Goal: Information Seeking & Learning: Find specific fact

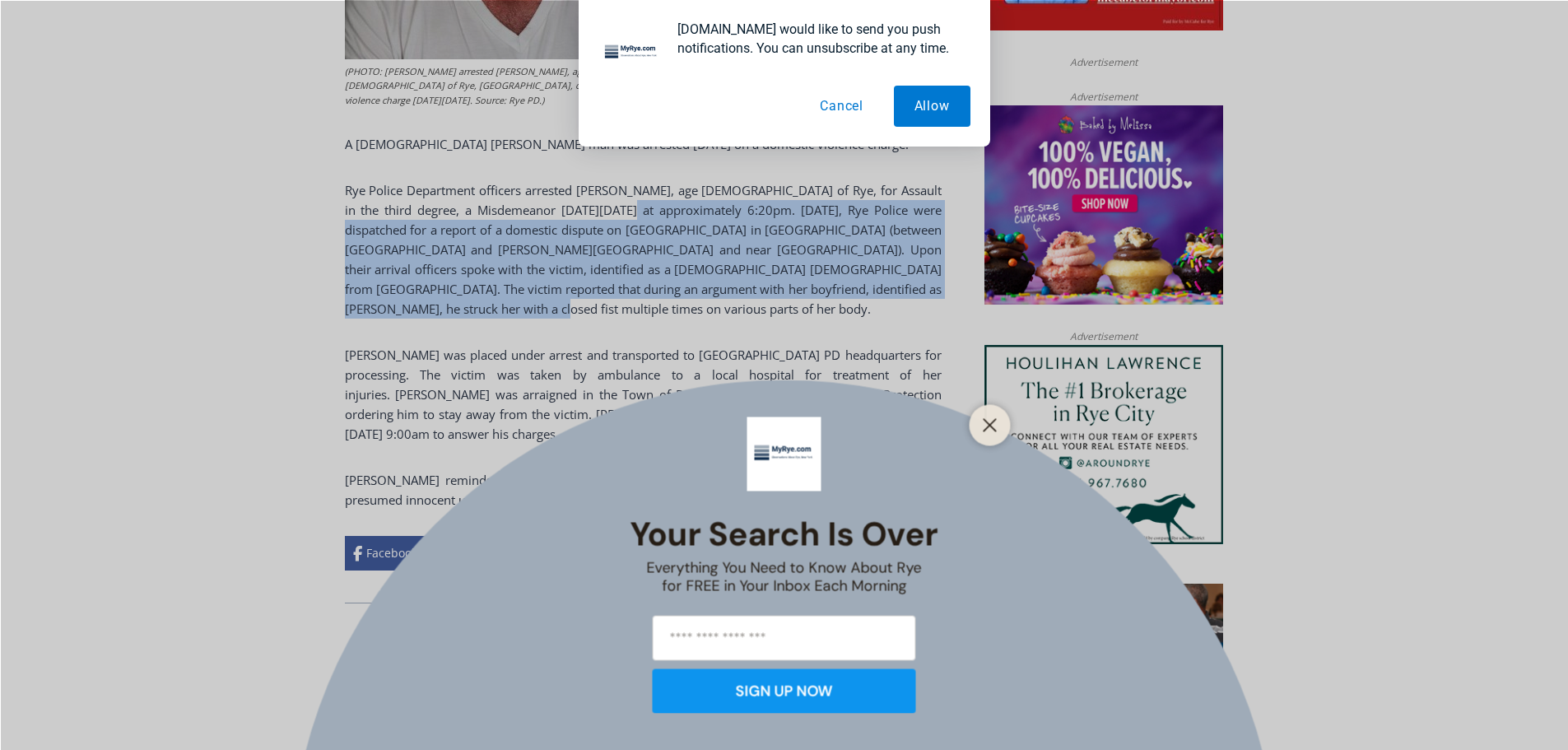
drag, startPoint x: 619, startPoint y: 271, endPoint x: 764, endPoint y: 215, distance: 155.4
click at [764, 215] on body "Skip to content 54.93 F Rye [DATE] Advertise Submit a Story or Event Listing Ti…" at bounding box center [784, 741] width 1568 height 3123
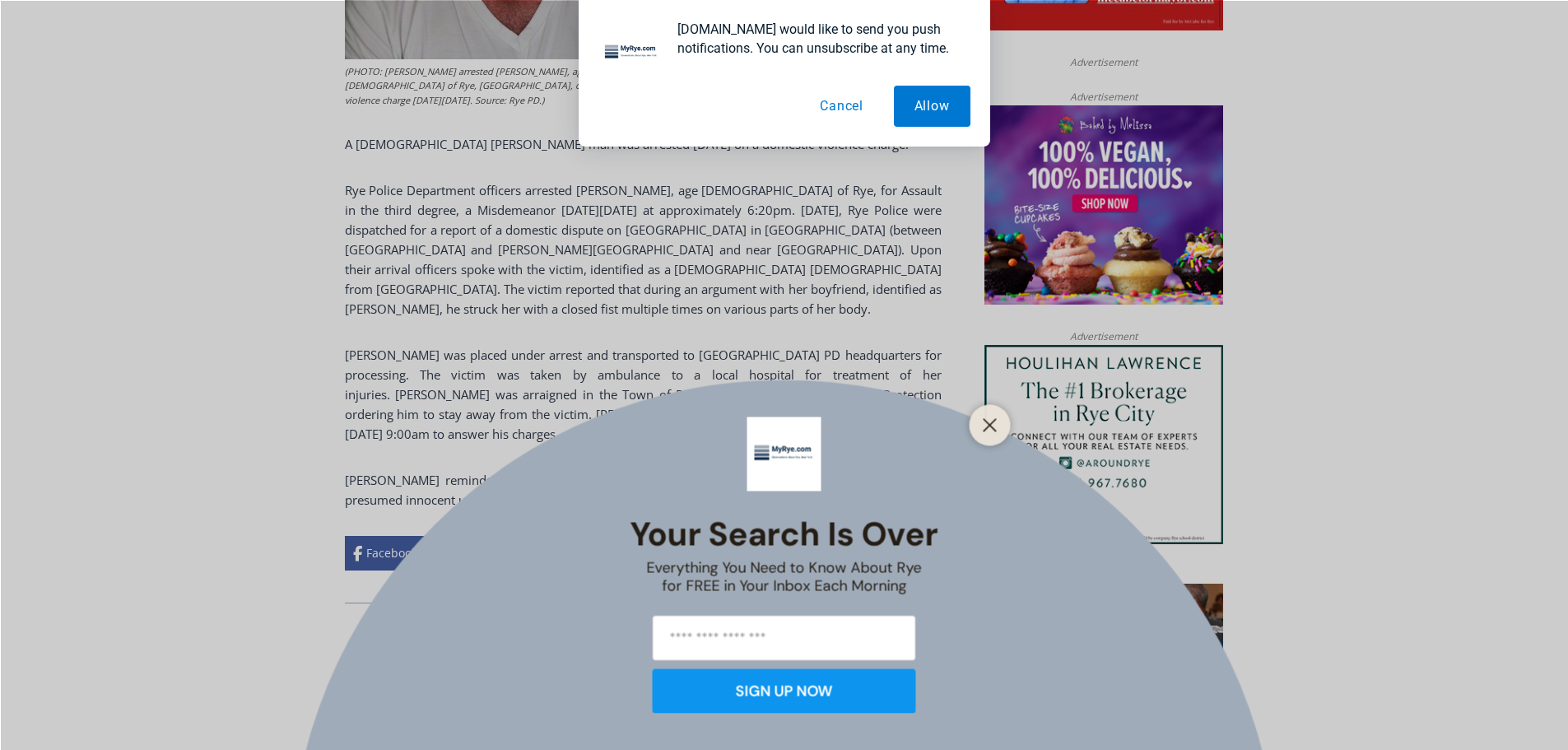
click at [817, 233] on div "Your Search is Over Everything You Need to Know About Rye for FREE in Your Inbo…" at bounding box center [784, 375] width 1568 height 750
click at [913, 98] on button "Allow" at bounding box center [931, 106] width 76 height 42
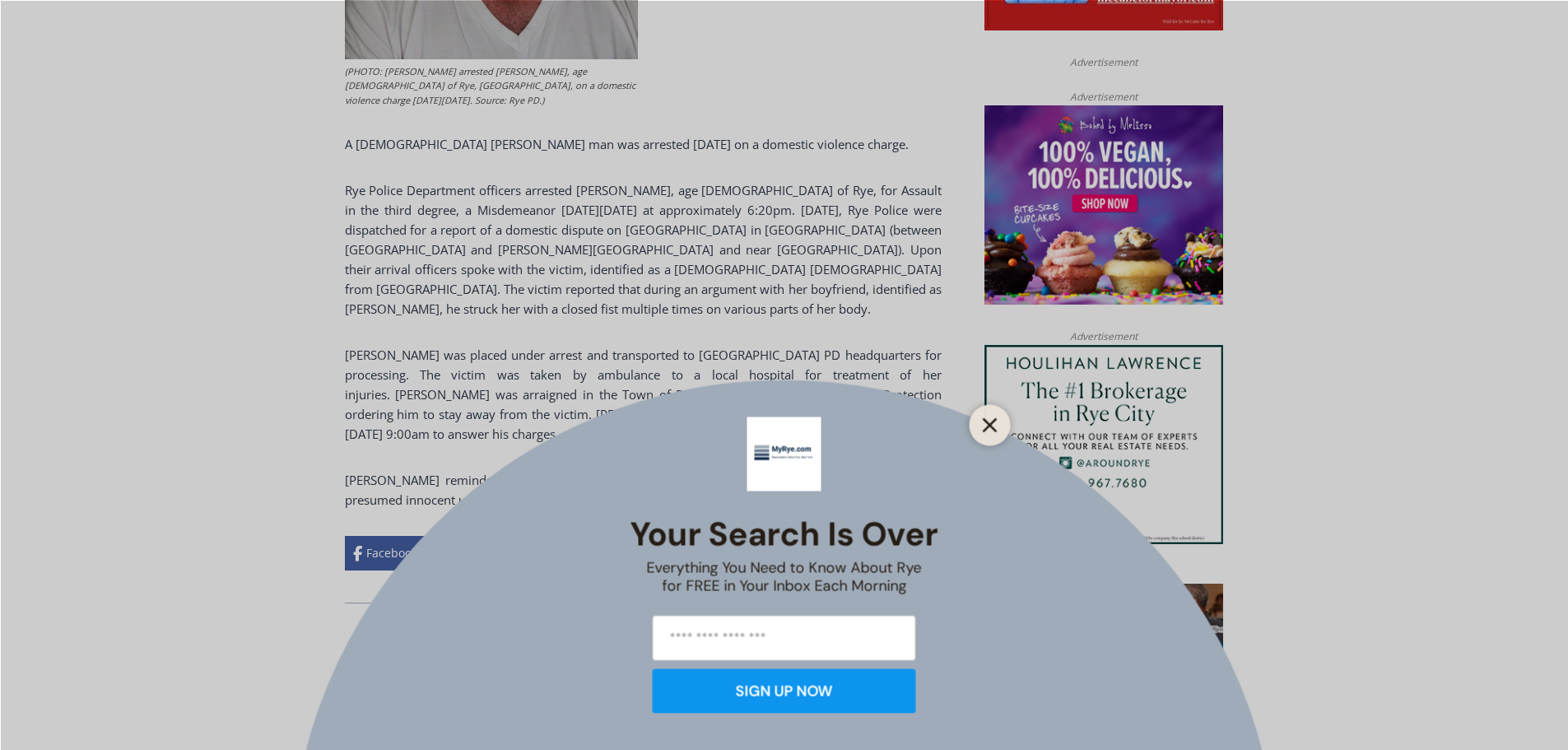
click at [990, 417] on icon "Close" at bounding box center [990, 425] width 15 height 15
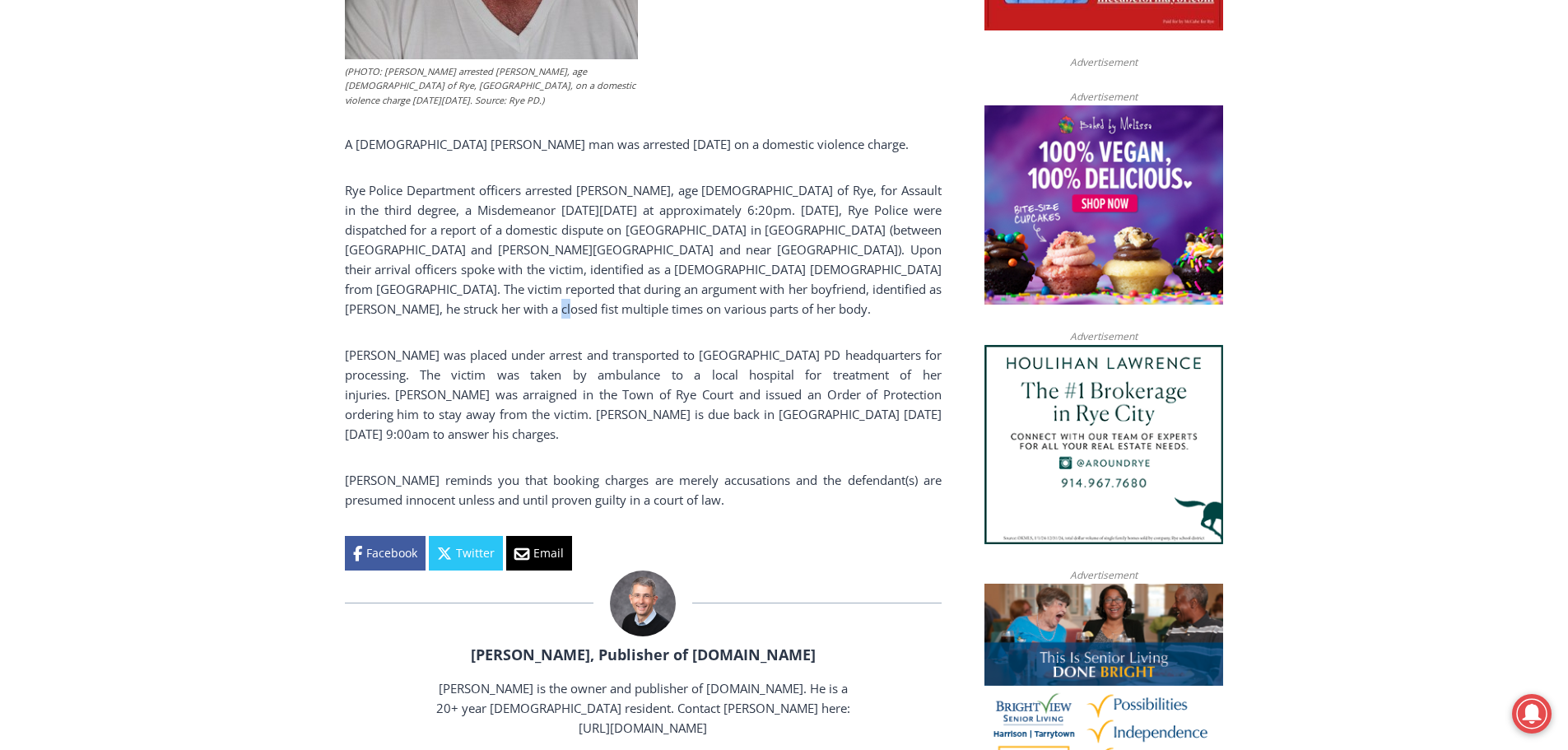
drag, startPoint x: 428, startPoint y: 276, endPoint x: 531, endPoint y: 307, distance: 107.6
click at [528, 307] on p "Rye Police Department officers arrested [PERSON_NAME], age [DEMOGRAPHIC_DATA] o…" at bounding box center [643, 249] width 597 height 138
click at [531, 307] on p "Rye Police Department officers arrested [PERSON_NAME], age [DEMOGRAPHIC_DATA] o…" at bounding box center [643, 249] width 597 height 138
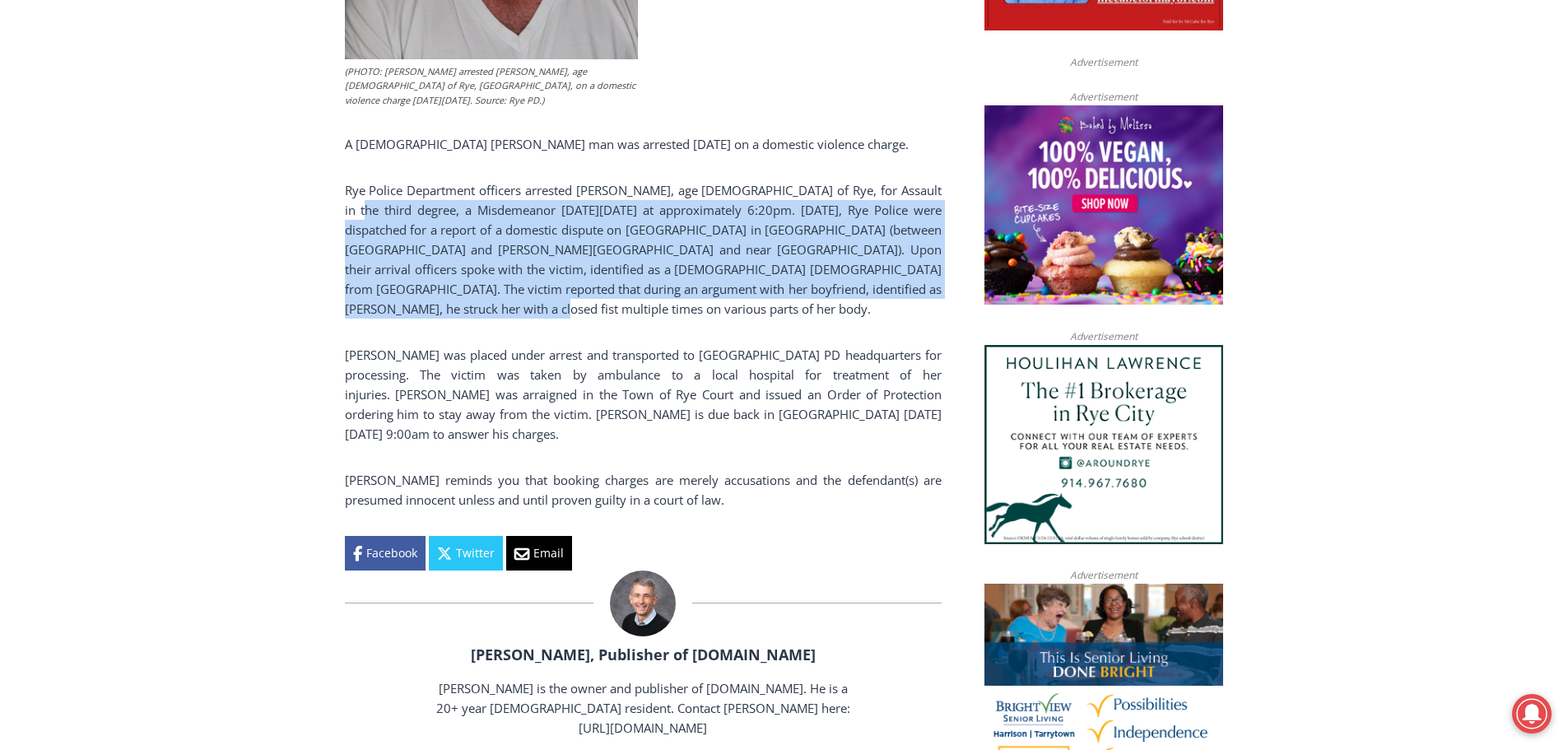
drag, startPoint x: 554, startPoint y: 315, endPoint x: 440, endPoint y: 263, distance: 125.3
click at [343, 211] on div "Home > Police & Fire > Rye Police Department > [DEMOGRAPHIC_DATA] Rye Man Arres…" at bounding box center [784, 671] width 1568 height 2539
click at [440, 263] on p "Rye Police Department officers arrested [PERSON_NAME], age [DEMOGRAPHIC_DATA] o…" at bounding box center [643, 249] width 597 height 138
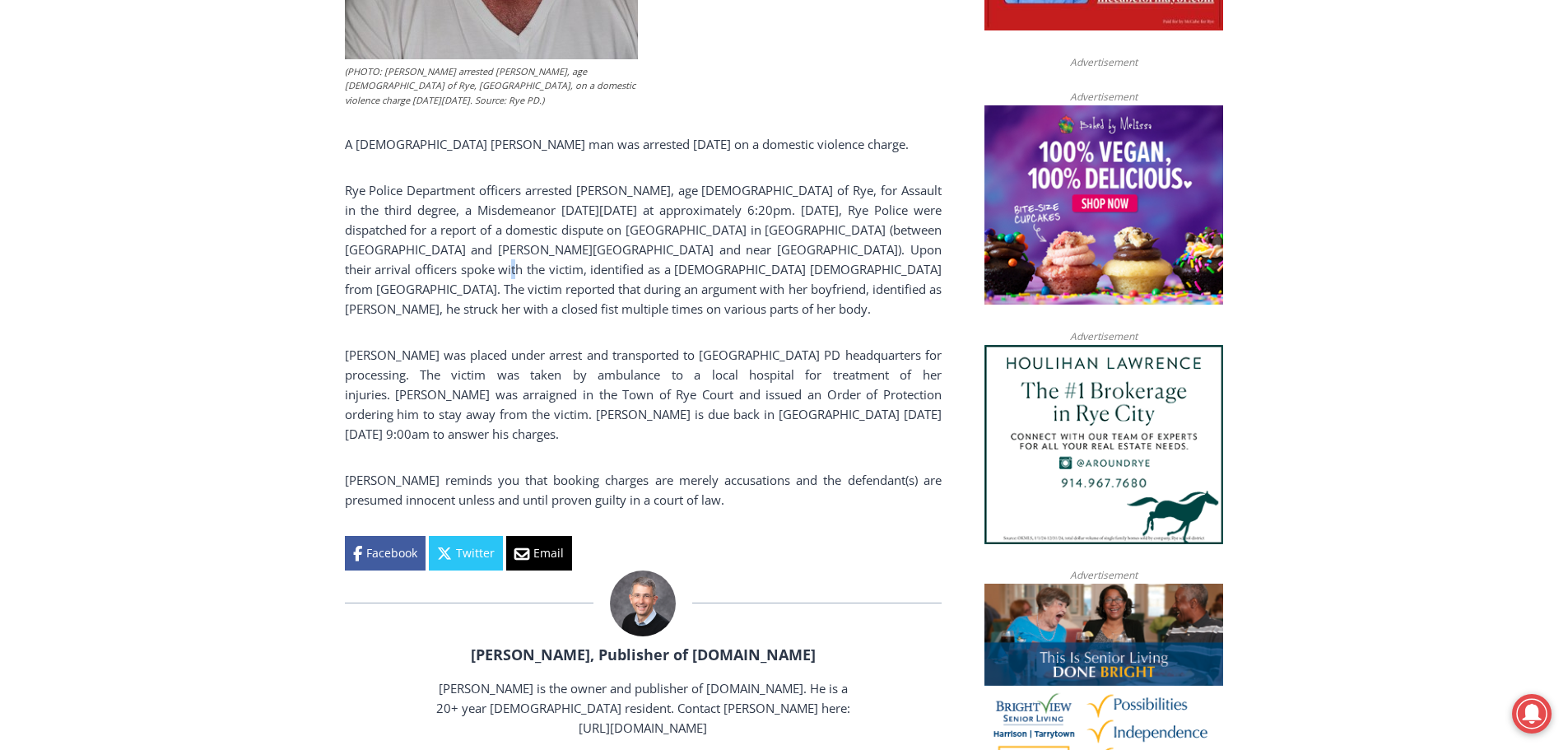
click at [440, 263] on p "Rye Police Department officers arrested [PERSON_NAME], age [DEMOGRAPHIC_DATA] o…" at bounding box center [643, 249] width 597 height 138
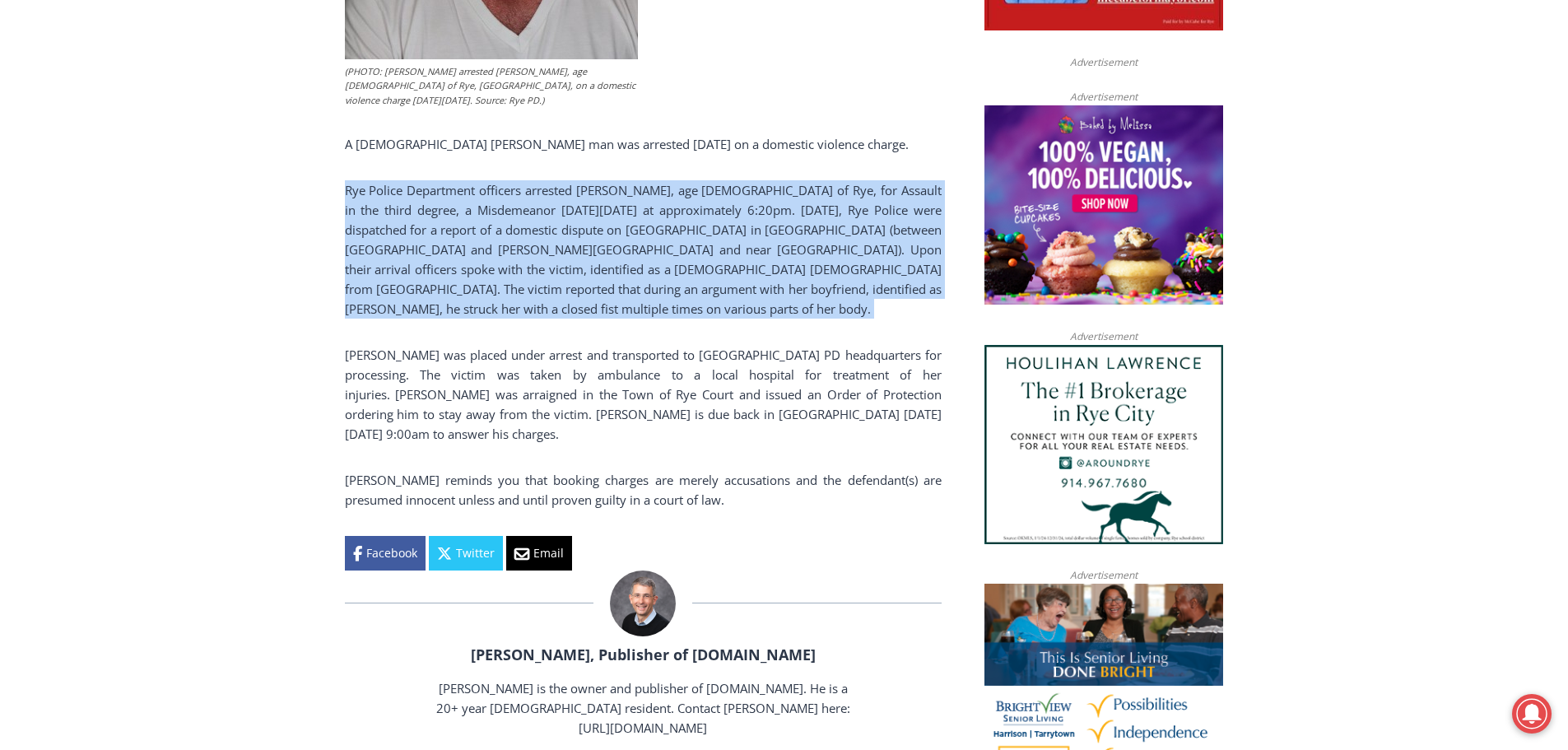
click at [440, 263] on p "Rye Police Department officers arrested [PERSON_NAME], age [DEMOGRAPHIC_DATA] o…" at bounding box center [643, 249] width 597 height 138
click at [550, 296] on p "Rye Police Department officers arrested [PERSON_NAME], age [DEMOGRAPHIC_DATA] o…" at bounding box center [643, 249] width 597 height 138
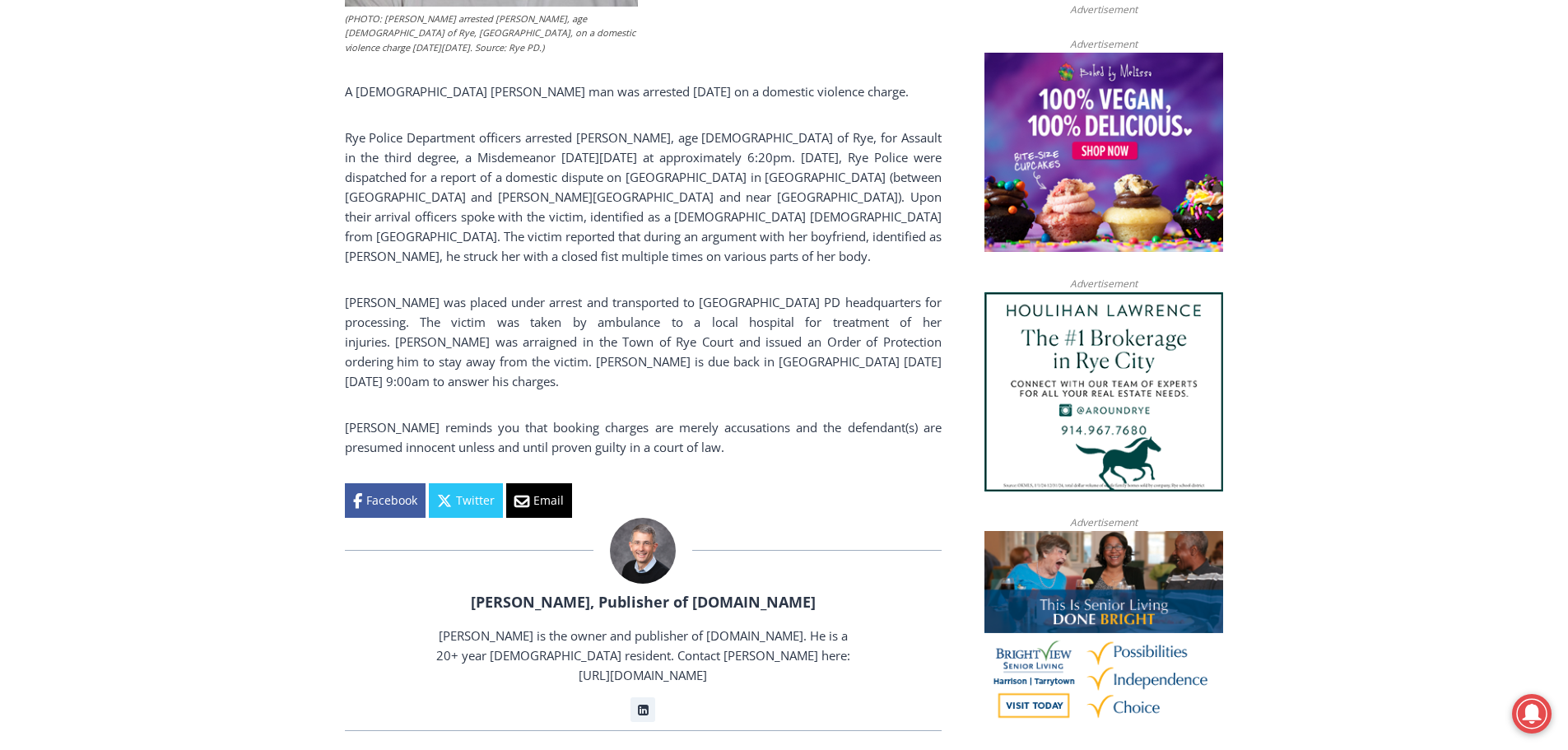
scroll to position [1121, 0]
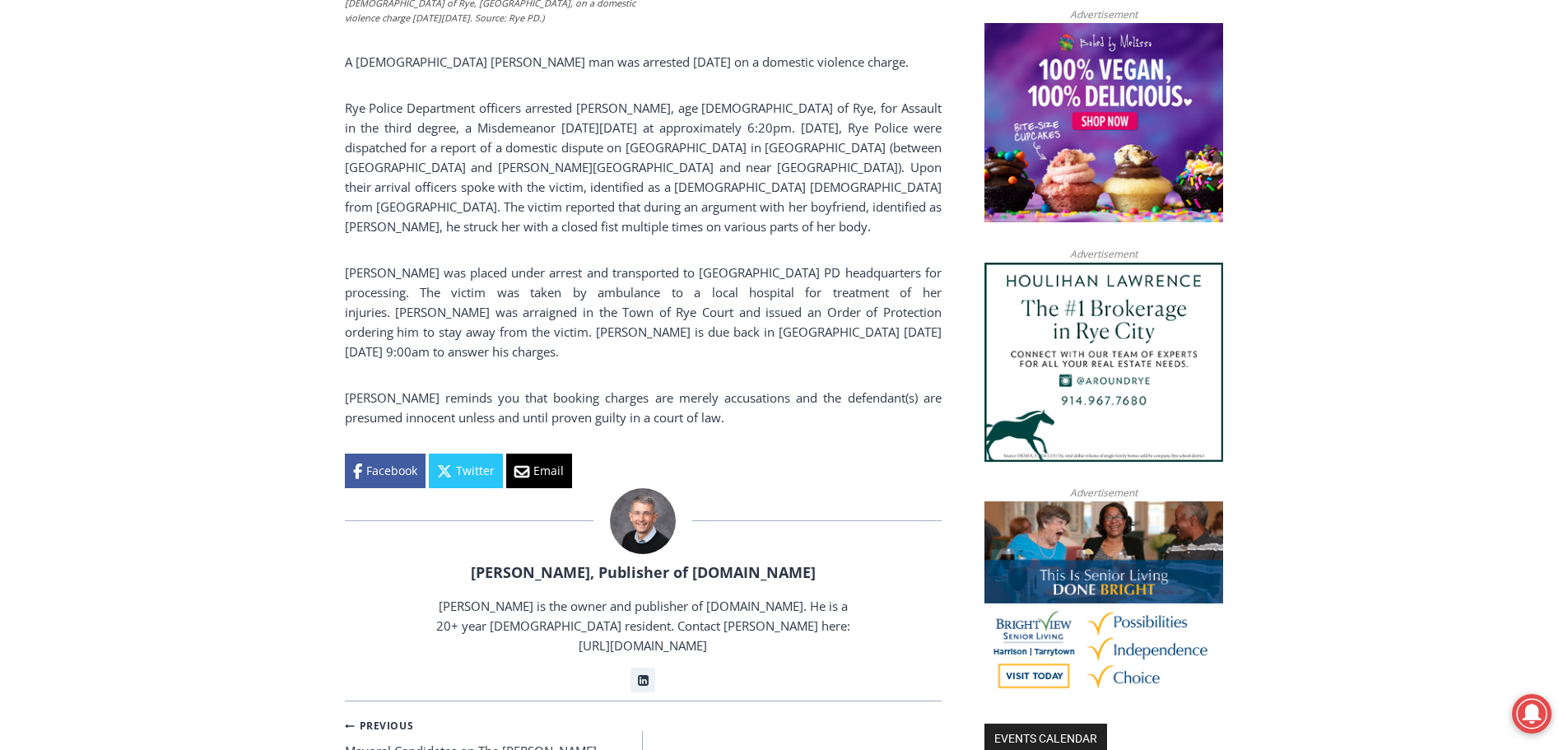
drag, startPoint x: 476, startPoint y: 358, endPoint x: 573, endPoint y: 348, distance: 97.5
click at [572, 348] on p "[PERSON_NAME] was placed under arrest and transported to [GEOGRAPHIC_DATA] PD h…" at bounding box center [643, 312] width 597 height 99
click at [573, 348] on p "[PERSON_NAME] was placed under arrest and transported to [GEOGRAPHIC_DATA] PD h…" at bounding box center [643, 312] width 597 height 99
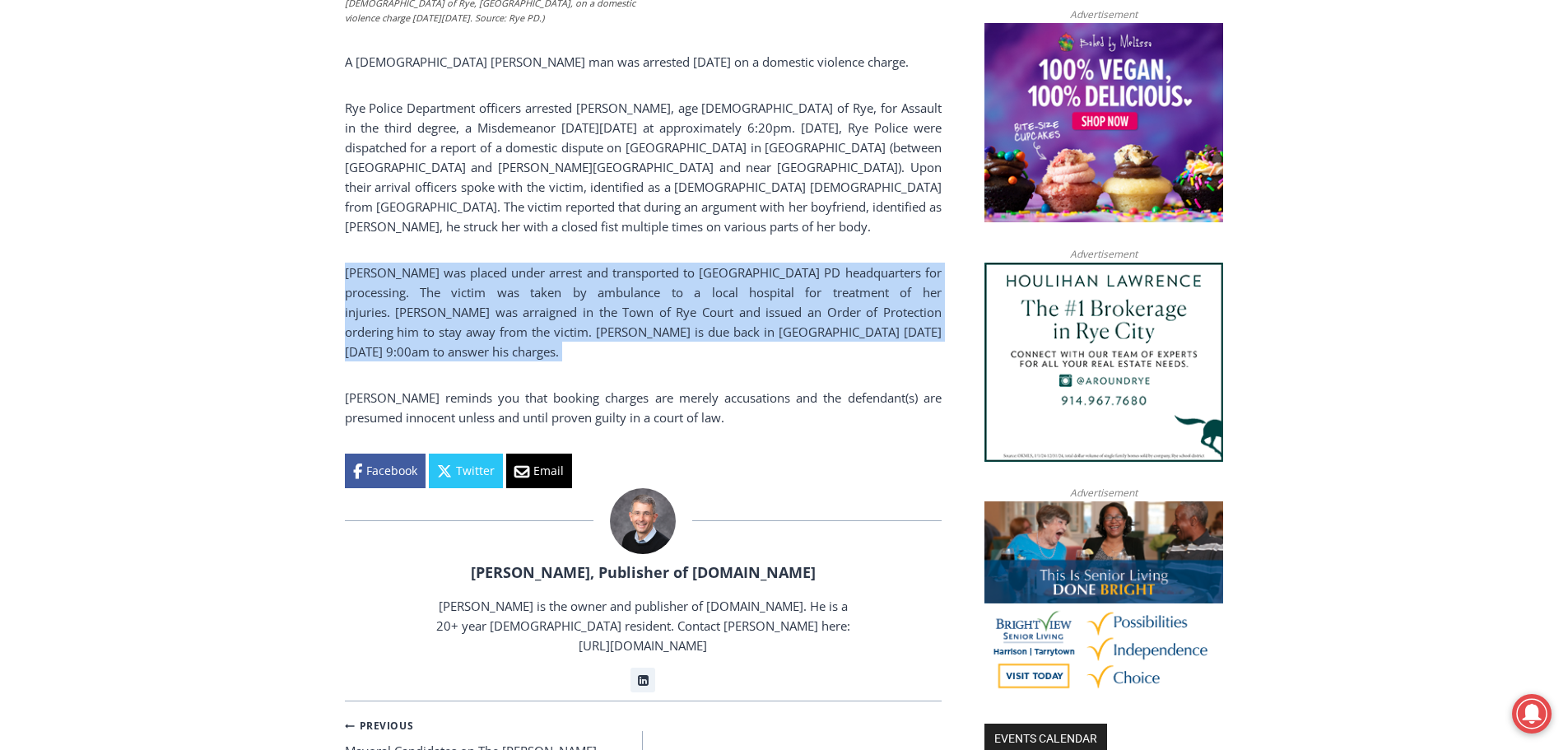
click at [573, 348] on p "[PERSON_NAME] was placed under arrest and transported to [GEOGRAPHIC_DATA] PD h…" at bounding box center [643, 312] width 597 height 99
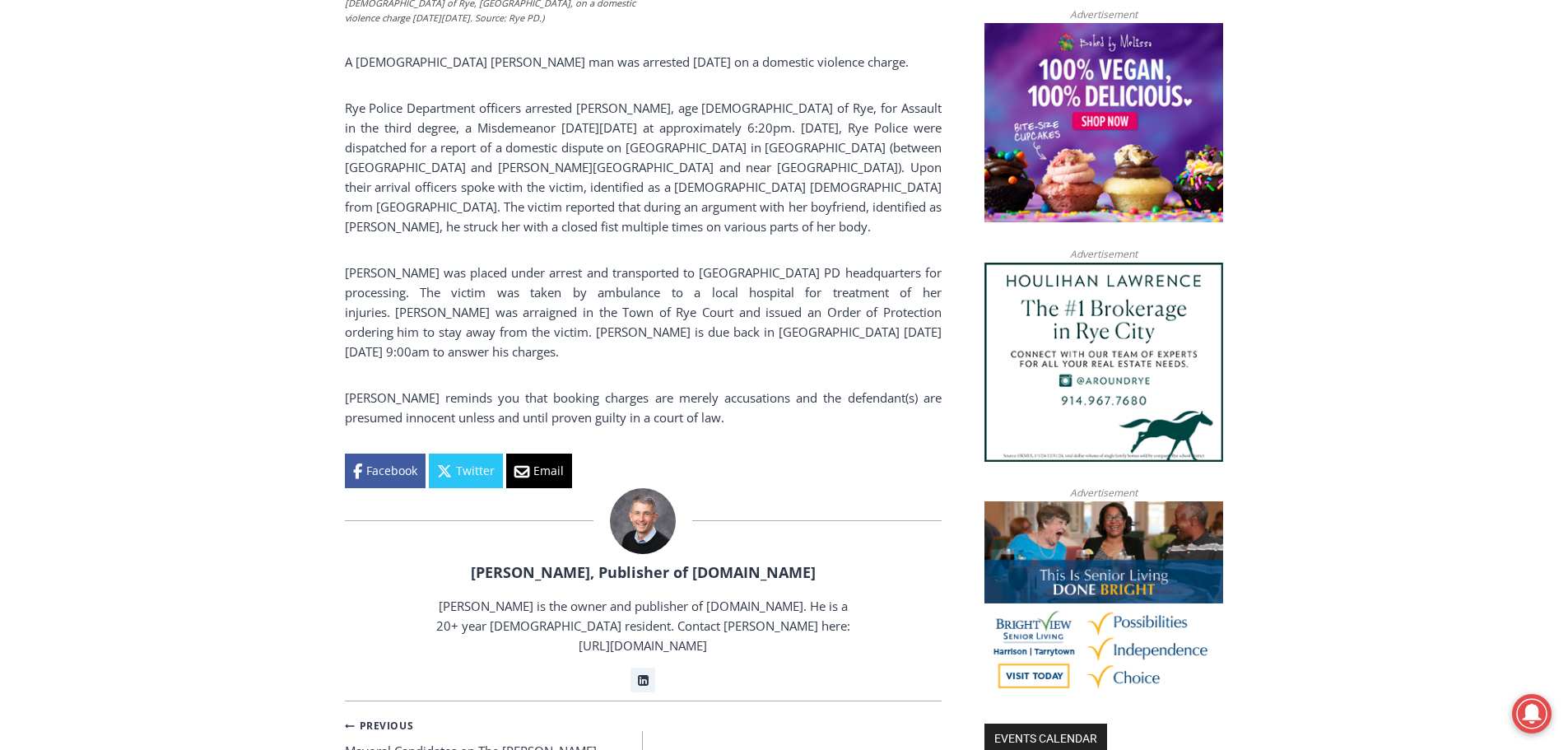
click at [622, 367] on div "(PHOTO: [PERSON_NAME] arrested [PERSON_NAME], age [DEMOGRAPHIC_DATA] of Rye, [G…" at bounding box center [643, 48] width 597 height 881
drag, startPoint x: 717, startPoint y: 432, endPoint x: 331, endPoint y: 302, distance: 407.3
click at [292, 281] on div "Home > Police & Fire > Rye Police Department > [DEMOGRAPHIC_DATA] Rye Man Arres…" at bounding box center [784, 589] width 1568 height 2539
click at [365, 317] on p "[PERSON_NAME] was placed under arrest and transported to [GEOGRAPHIC_DATA] PD h…" at bounding box center [643, 312] width 597 height 99
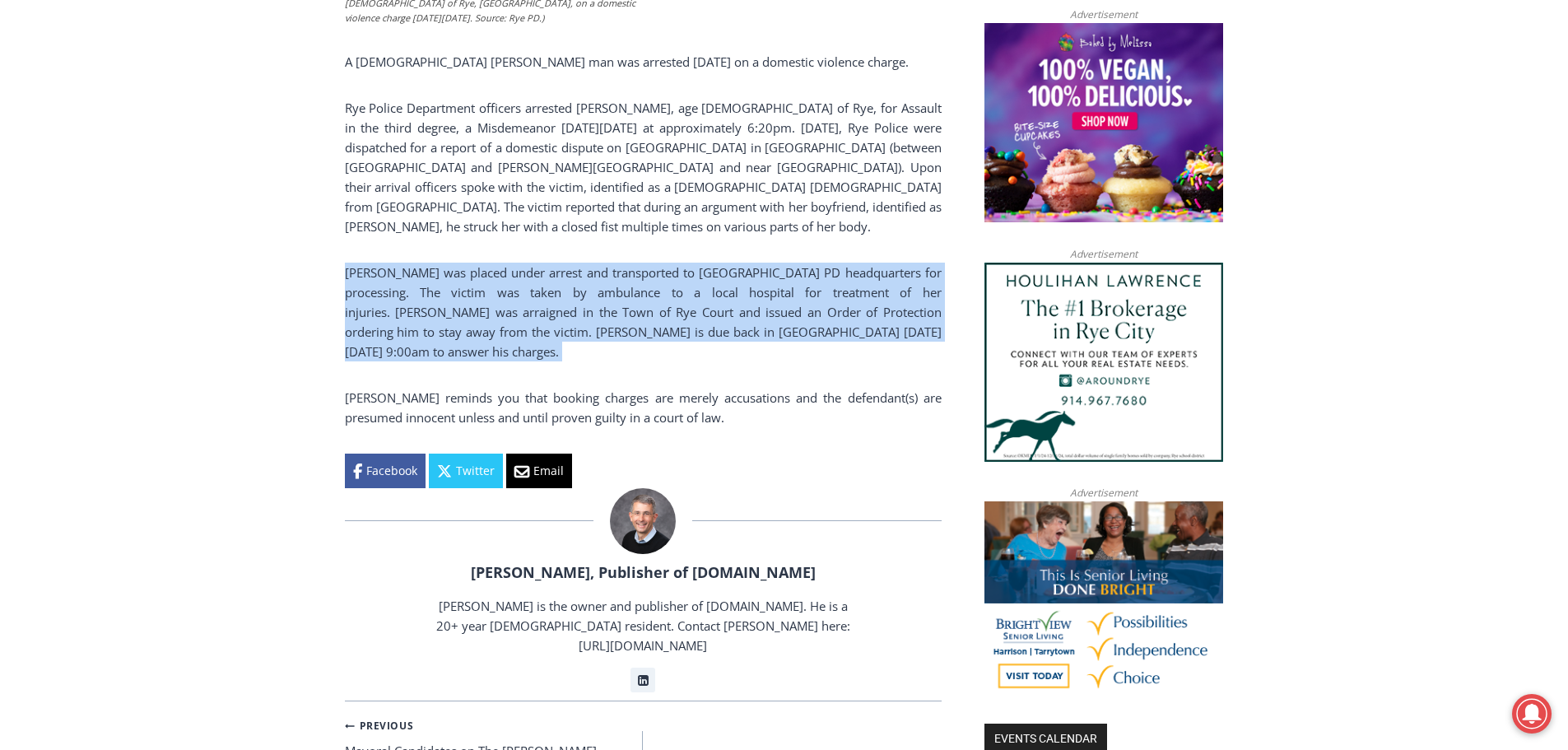
click at [365, 317] on p "[PERSON_NAME] was placed under arrest and transported to [GEOGRAPHIC_DATA] PD h…" at bounding box center [643, 312] width 597 height 99
click at [453, 335] on p "[PERSON_NAME] was placed under arrest and transported to [GEOGRAPHIC_DATA] PD h…" at bounding box center [643, 312] width 597 height 99
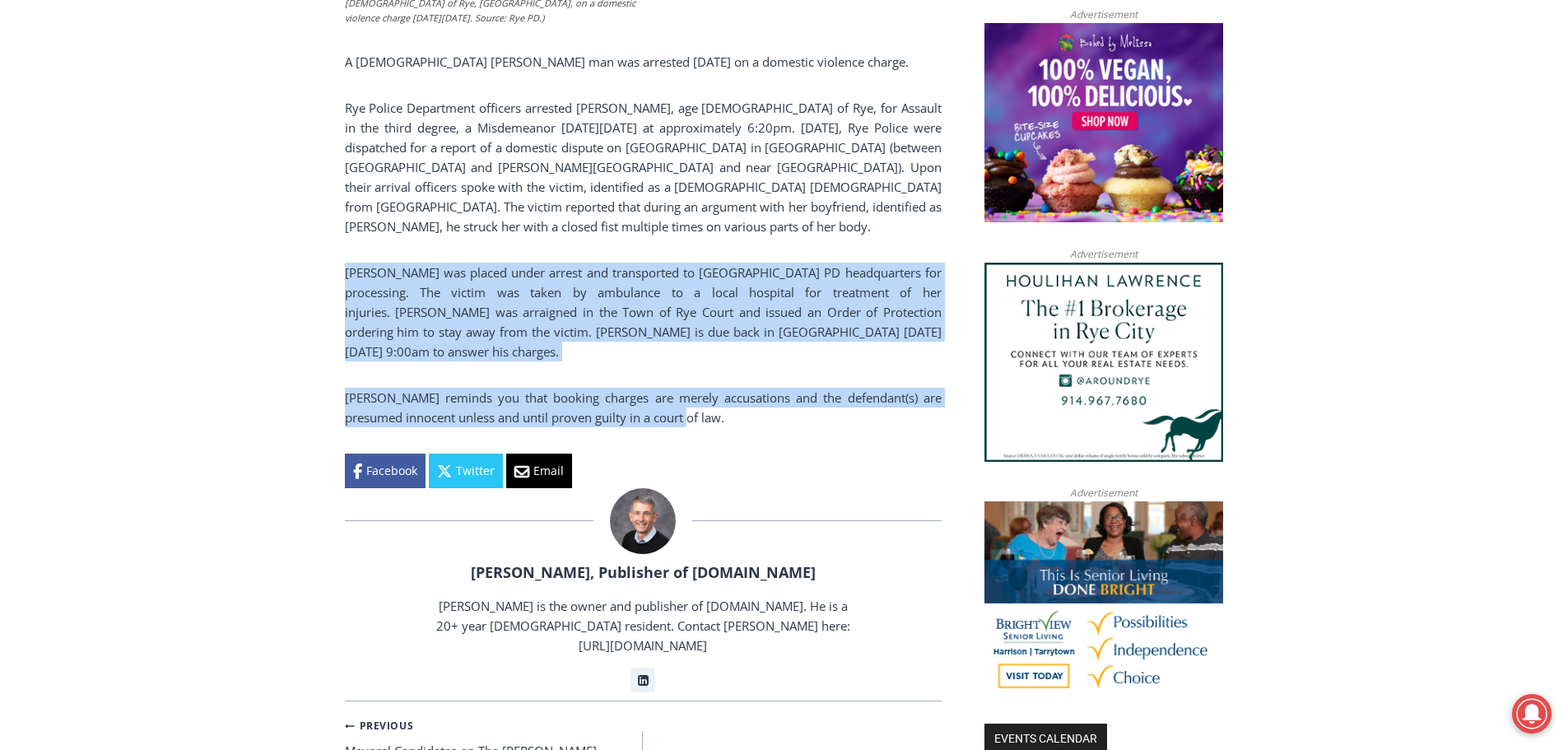
drag, startPoint x: 671, startPoint y: 394, endPoint x: 300, endPoint y: 269, distance: 391.5
click at [292, 264] on div "Home > Police & Fire > Rye Police Department > [DEMOGRAPHIC_DATA] Rye Man Arres…" at bounding box center [784, 589] width 1568 height 2539
click at [487, 310] on p "[PERSON_NAME] was placed under arrest and transported to [GEOGRAPHIC_DATA] PD h…" at bounding box center [643, 312] width 597 height 99
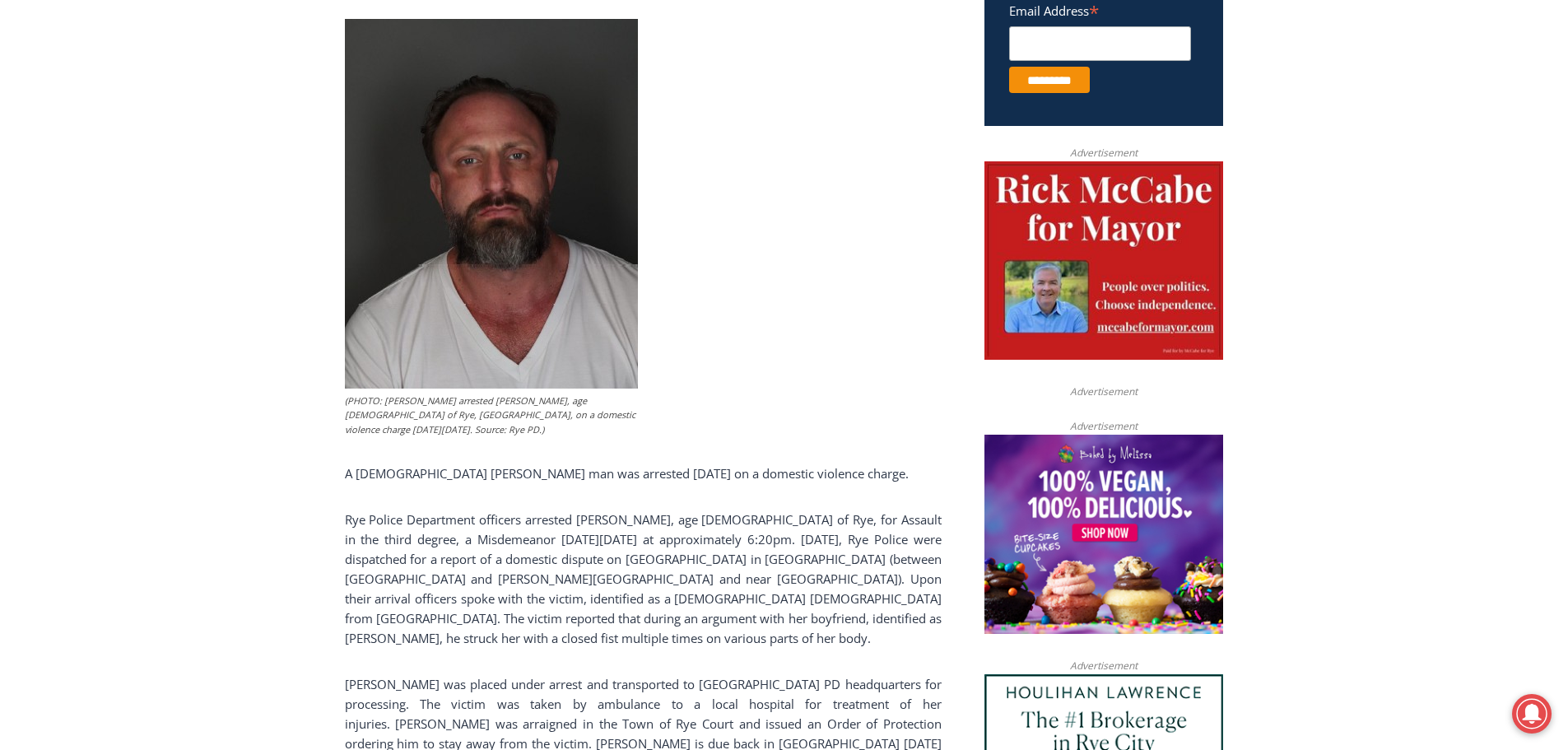
scroll to position [792, 0]
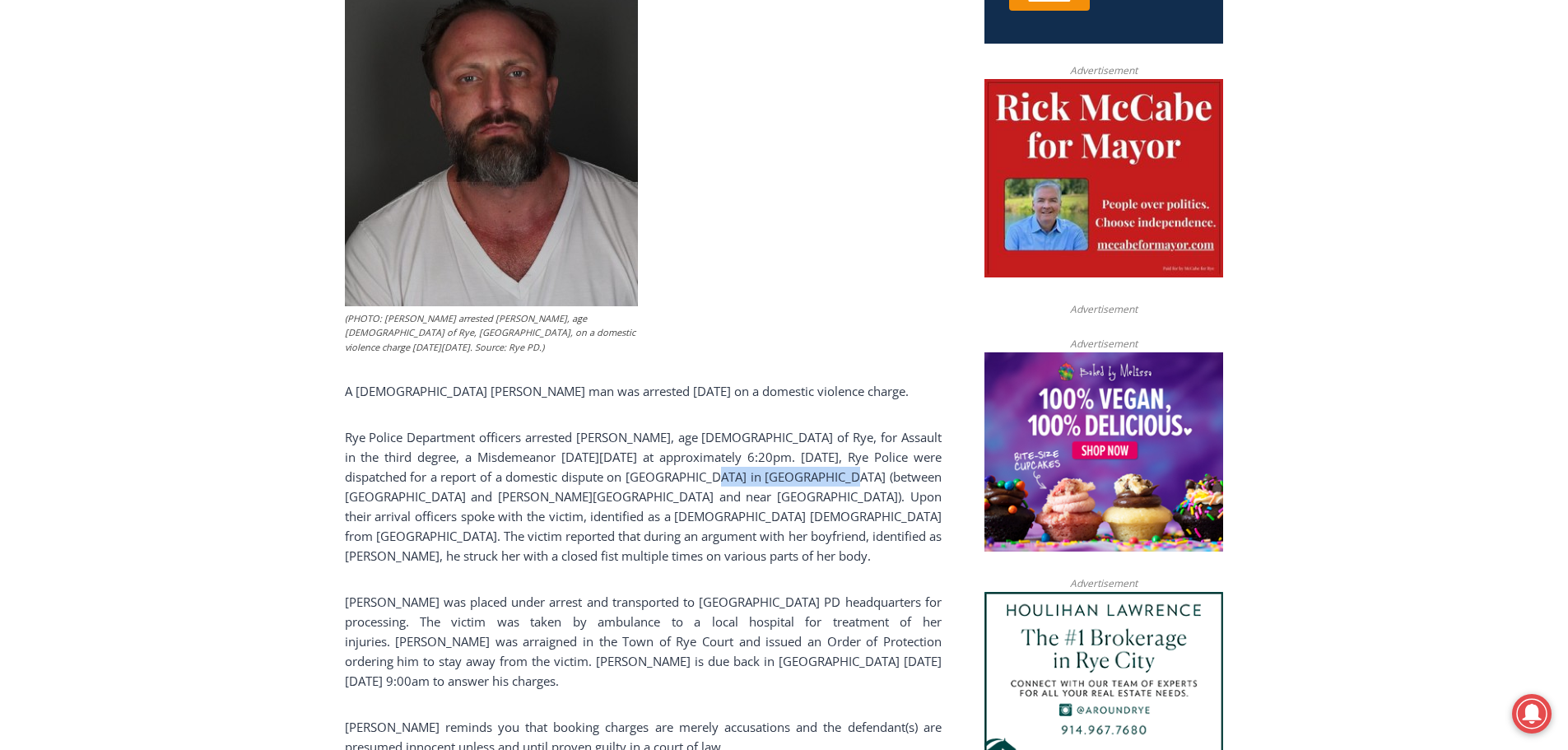
drag, startPoint x: 711, startPoint y: 478, endPoint x: 830, endPoint y: 476, distance: 119.0
click at [830, 476] on p "Rye Police Department officers arrested [PERSON_NAME], age [DEMOGRAPHIC_DATA] o…" at bounding box center [643, 496] width 597 height 138
copy p "[GEOGRAPHIC_DATA] in [GEOGRAPHIC_DATA]"
